Goal: Information Seeking & Learning: Understand process/instructions

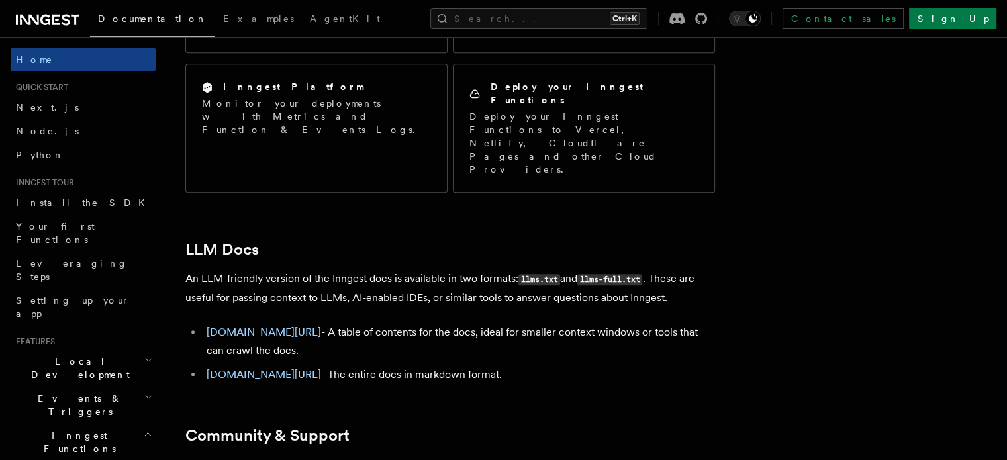
scroll to position [1229, 0]
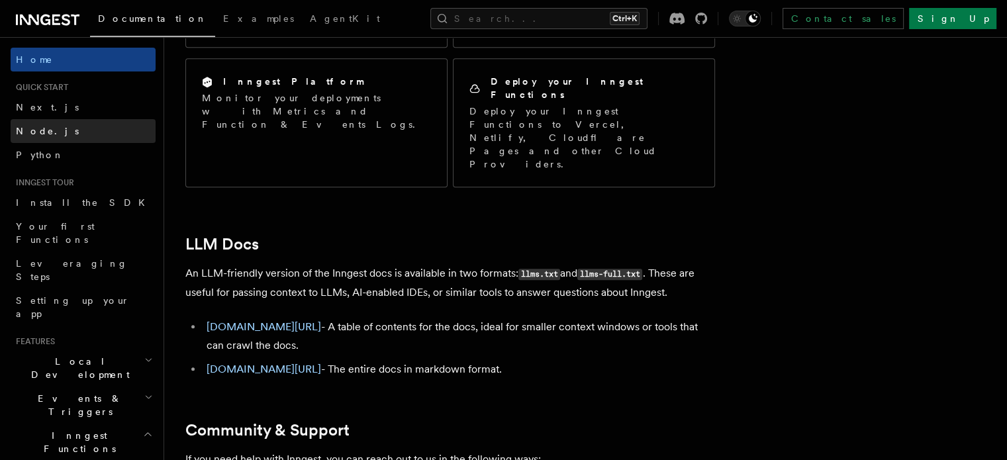
click at [42, 127] on span "Node.js" at bounding box center [47, 131] width 63 height 11
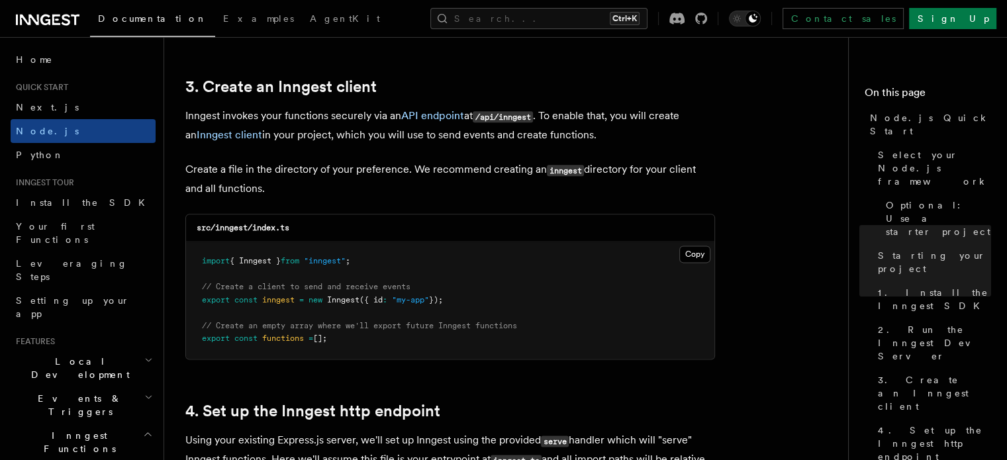
scroll to position [1658, 0]
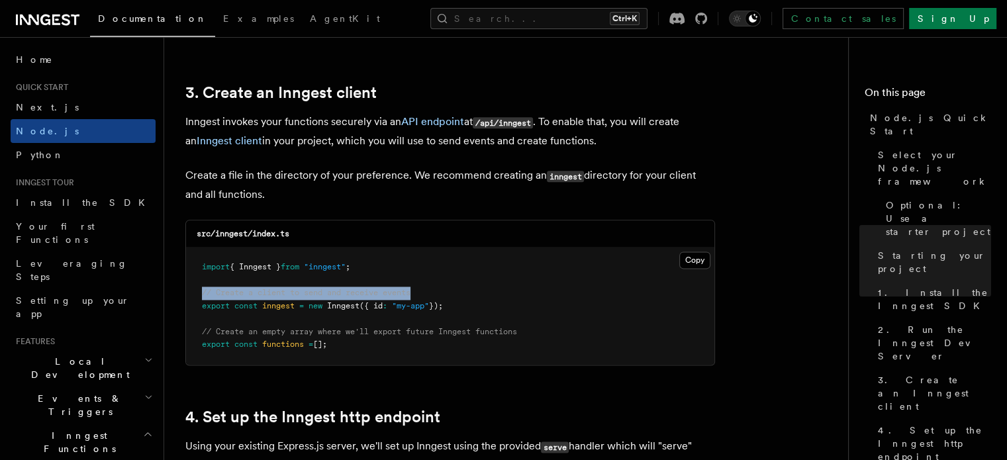
drag, startPoint x: 427, startPoint y: 295, endPoint x: 178, endPoint y: 291, distance: 249.1
copy span "// Create a client to send and receive events"
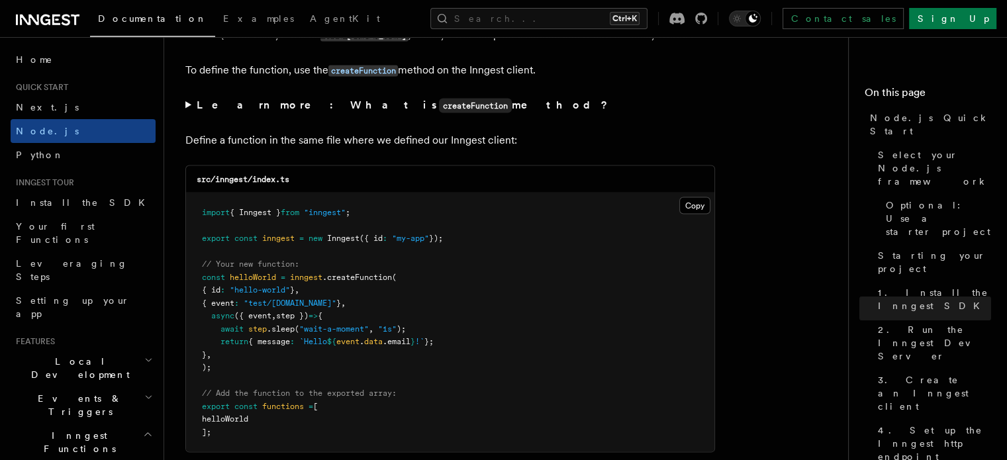
scroll to position [2564, 0]
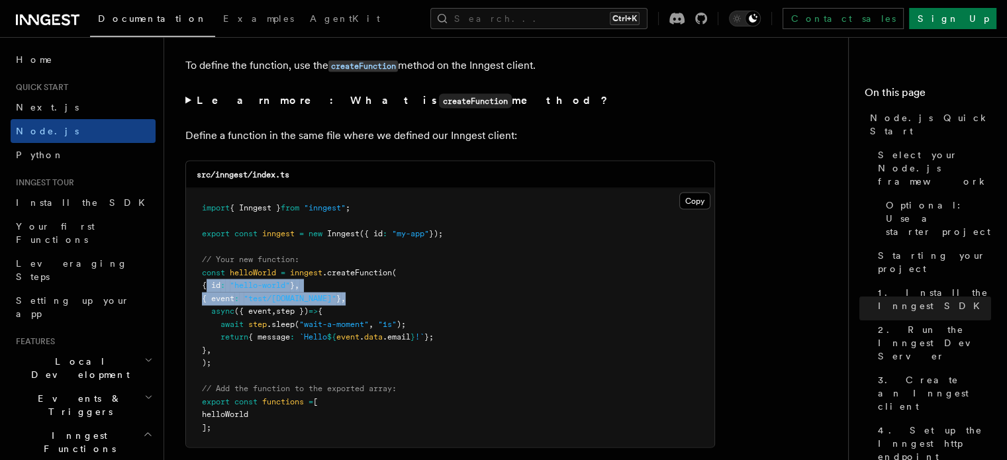
drag, startPoint x: 207, startPoint y: 287, endPoint x: 374, endPoint y: 307, distance: 167.5
click at [374, 307] on pre "import { Inngest } from "inngest" ; export const inngest = new Inngest ({ id : …" at bounding box center [450, 318] width 529 height 259
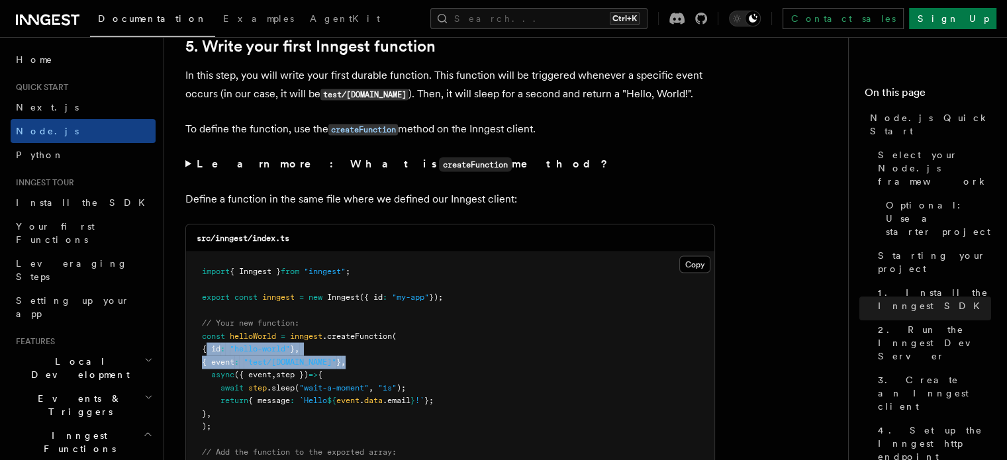
scroll to position [2500, 0]
click at [187, 166] on summary "Learn more: What is createFunction method?" at bounding box center [450, 164] width 530 height 19
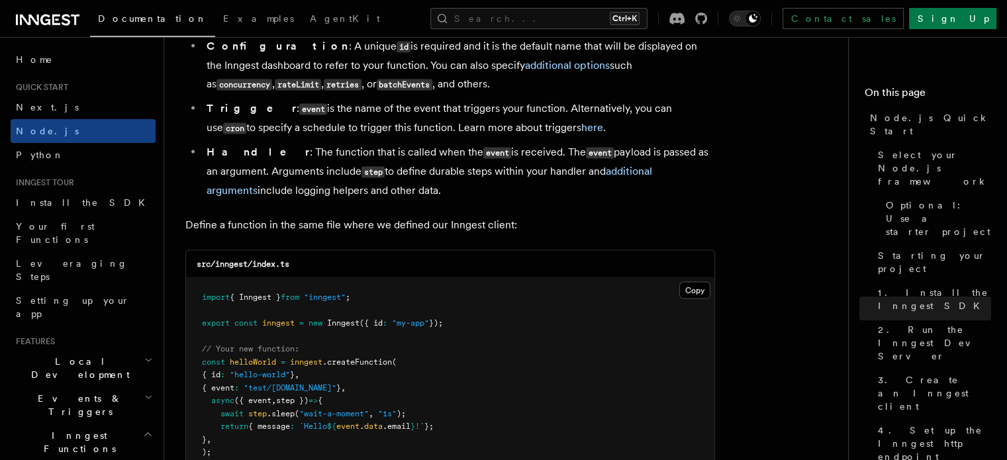
scroll to position [2718, 0]
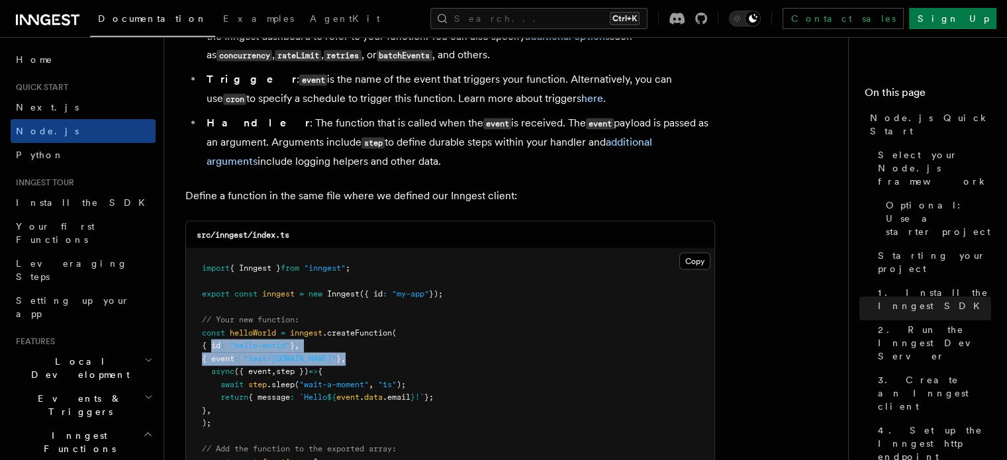
drag, startPoint x: 211, startPoint y: 352, endPoint x: 372, endPoint y: 365, distance: 161.5
click at [372, 365] on pre "import { Inngest } from "inngest" ; export const inngest = new Inngest ({ id : …" at bounding box center [450, 378] width 529 height 259
copy code "{ id : "hello-world" } , { event : "test/[DOMAIN_NAME]" } ,"
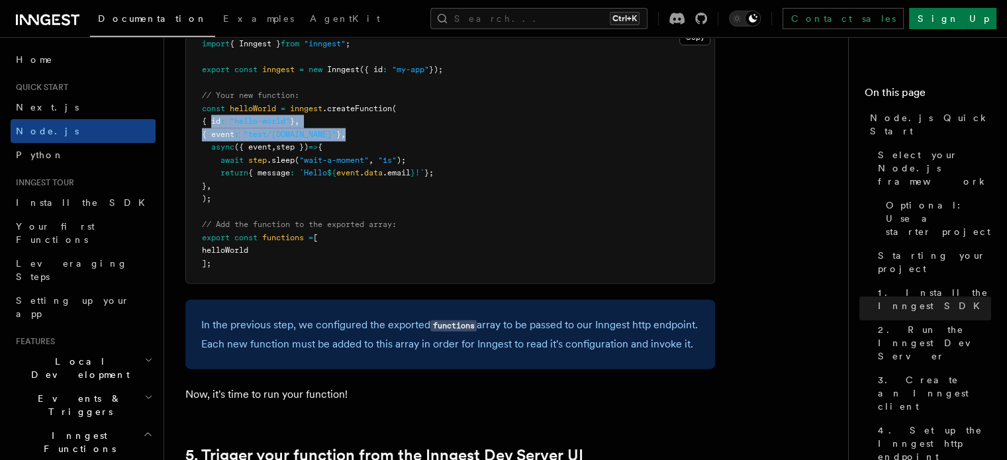
scroll to position [2941, 0]
